Goal: Contribute content

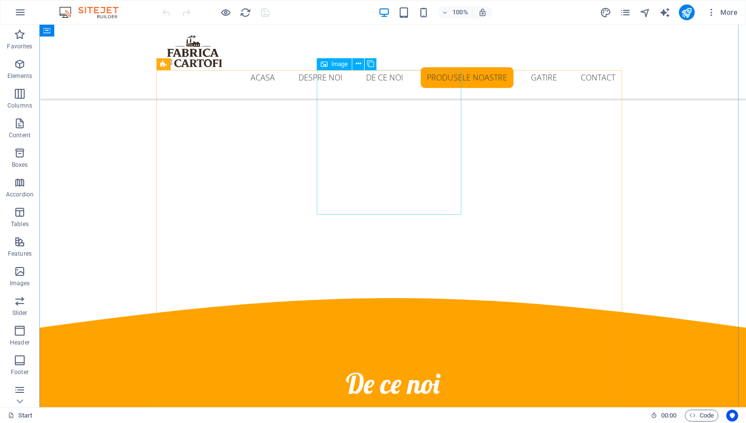
scroll to position [1586, 0]
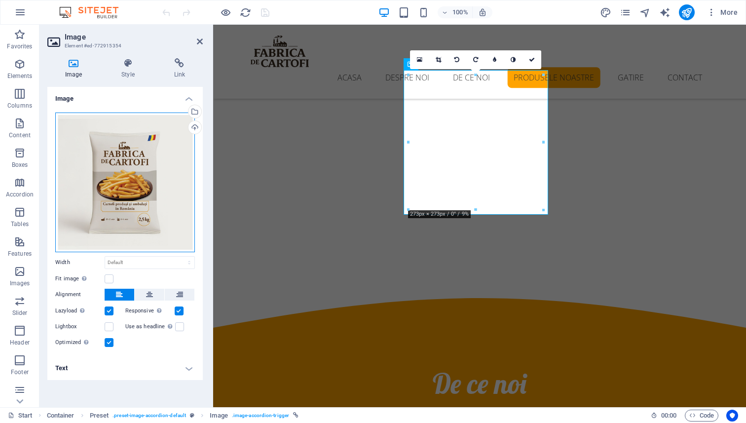
click at [95, 189] on div "Drag files here, click to choose files or select files from Files or our free s…" at bounding box center [125, 182] width 140 height 140
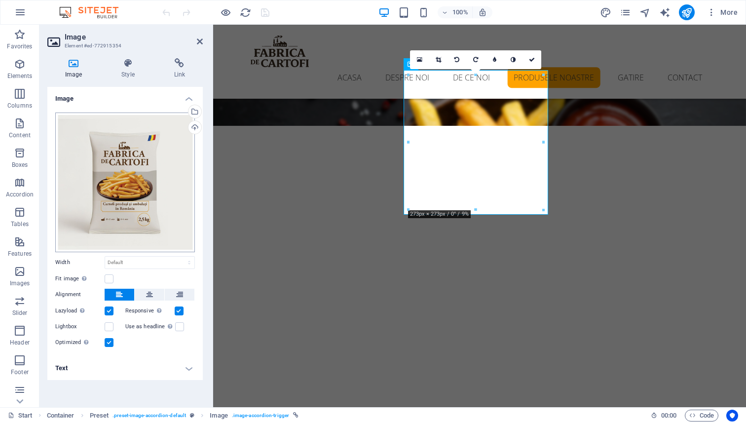
scroll to position [1788, 0]
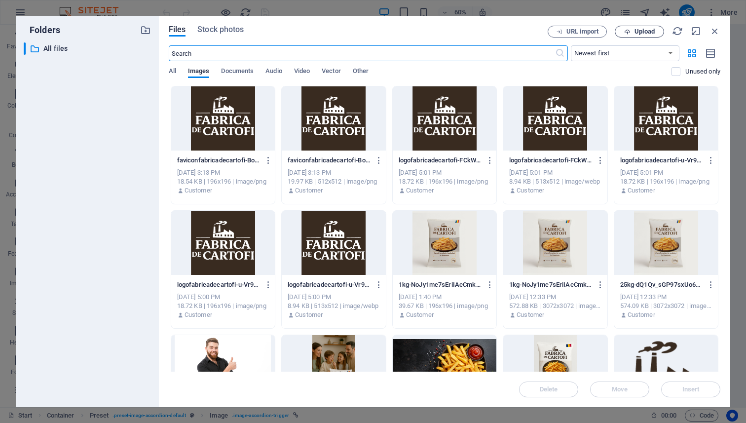
click at [644, 32] on span "Upload" at bounding box center [644, 32] width 20 height 6
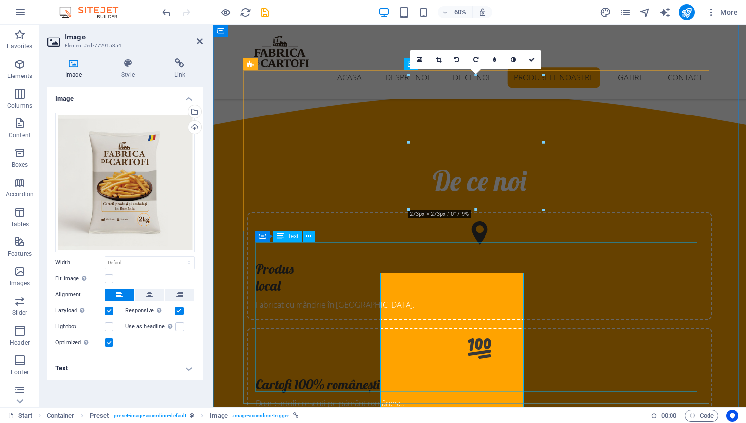
scroll to position [1586, 0]
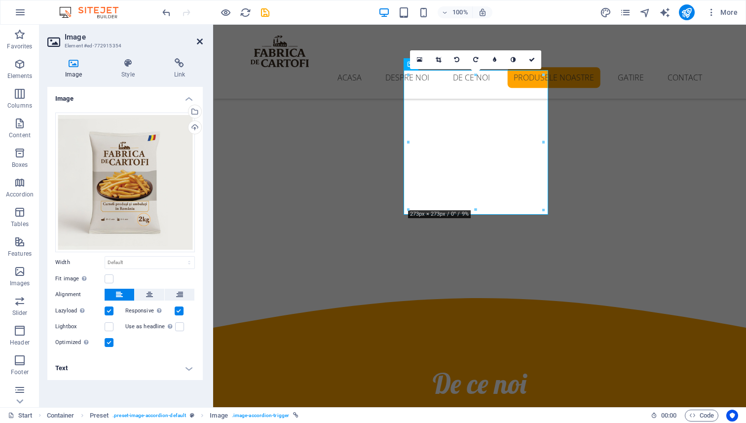
click at [200, 41] on icon at bounding box center [200, 41] width 6 height 8
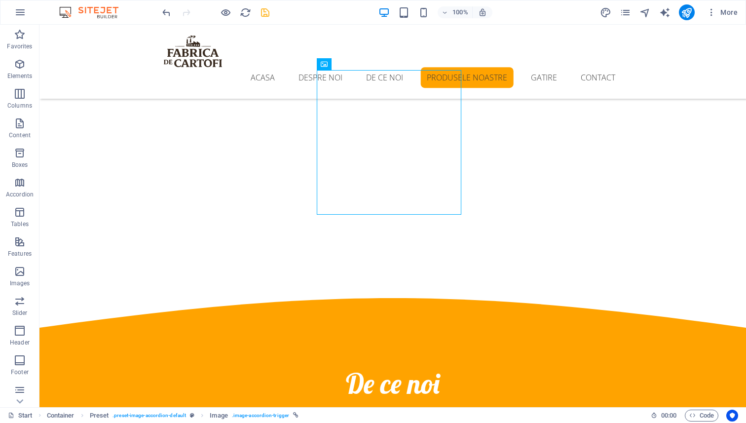
click at [270, 10] on icon "save" at bounding box center [264, 12] width 11 height 11
checkbox input "false"
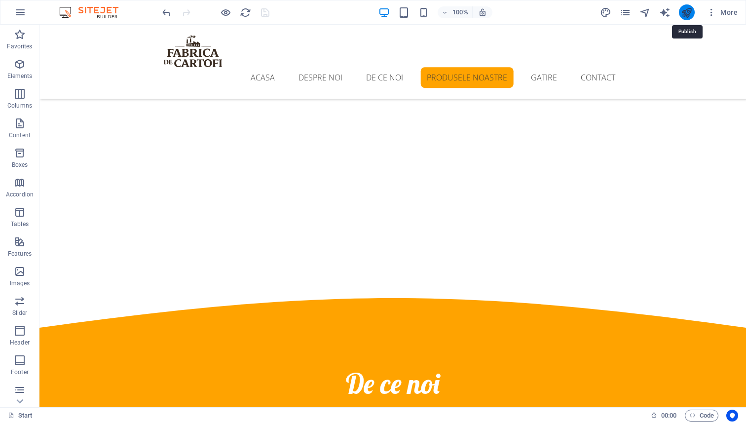
click at [688, 14] on icon "publish" at bounding box center [686, 12] width 11 height 11
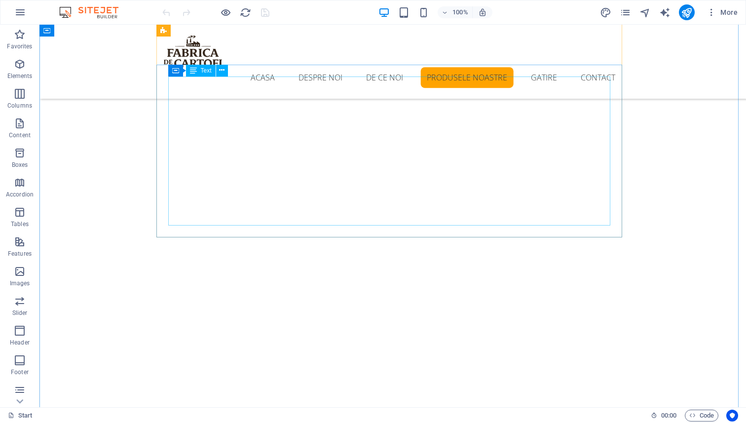
scroll to position [1601, 0]
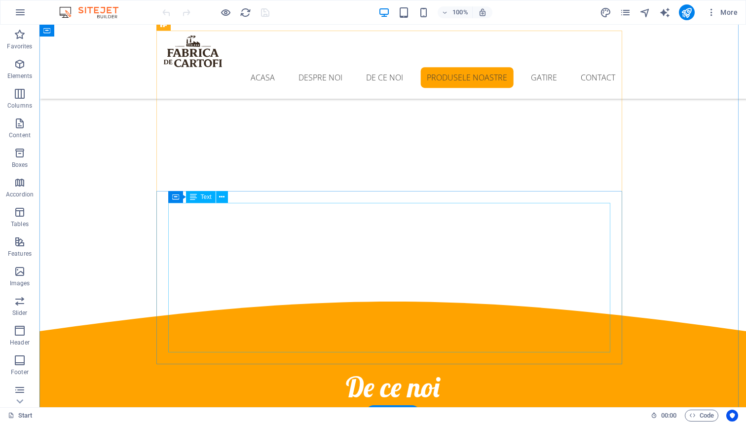
scroll to position [1436, 0]
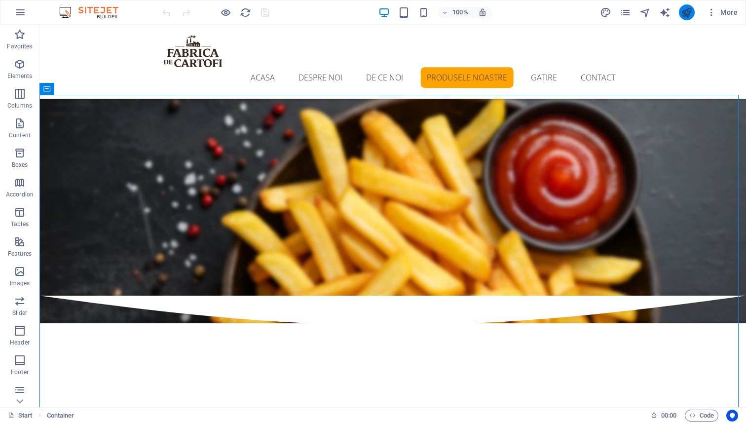
scroll to position [1098, 0]
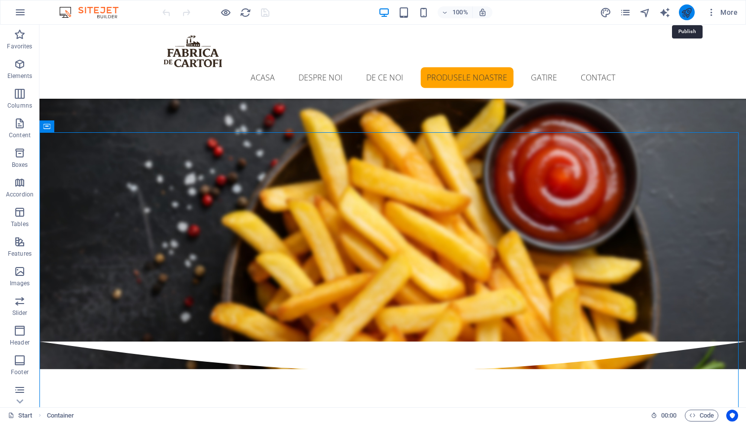
click at [687, 11] on icon "publish" at bounding box center [686, 12] width 11 height 11
